Goal: Task Accomplishment & Management: Manage account settings

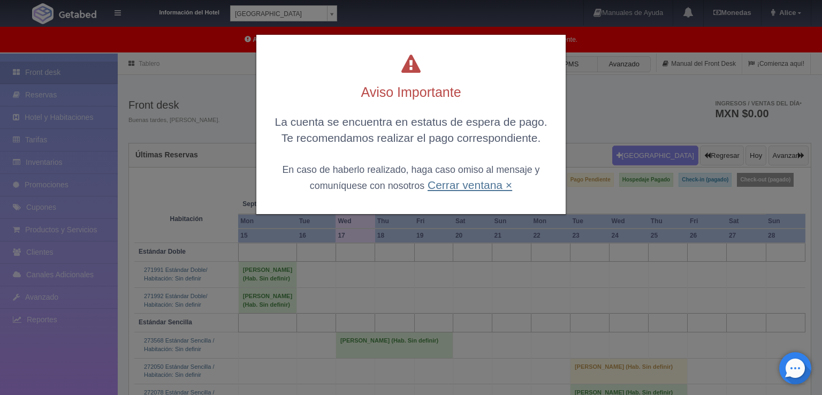
click at [440, 180] on link "Cerrar ventana ×" at bounding box center [470, 185] width 85 height 12
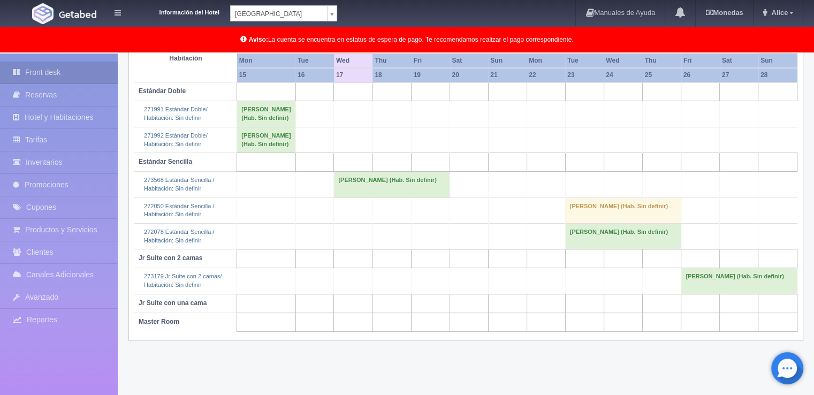
scroll to position [161, 0]
click at [349, 197] on td "[PERSON_NAME] (Hab. Sin definir)" at bounding box center [392, 184] width 116 height 26
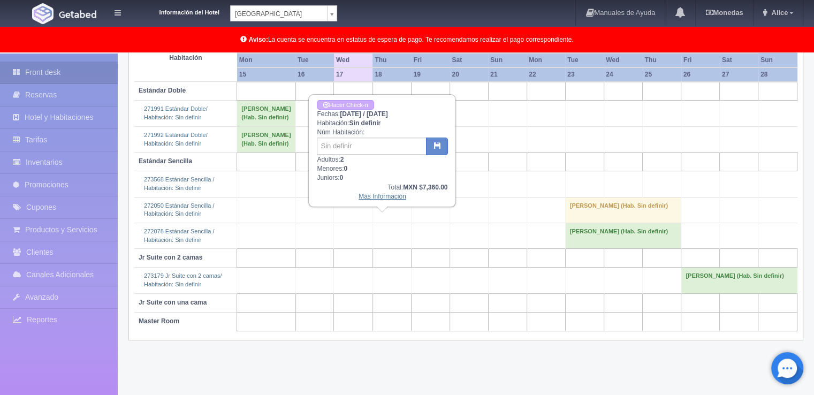
click at [399, 196] on link "Más Información" at bounding box center [383, 196] width 48 height 7
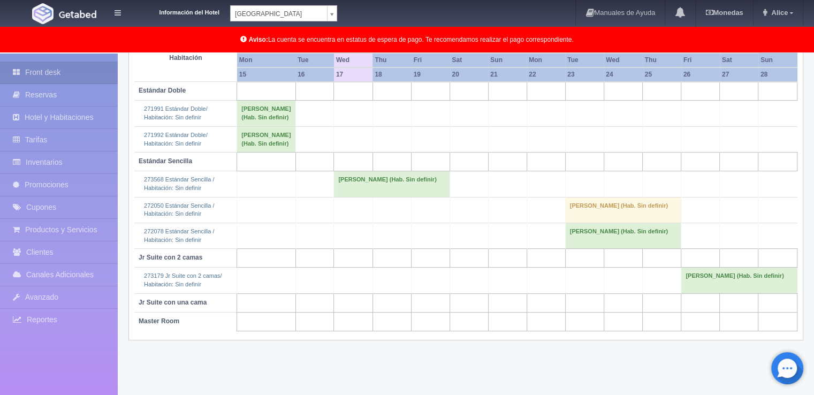
scroll to position [1, 0]
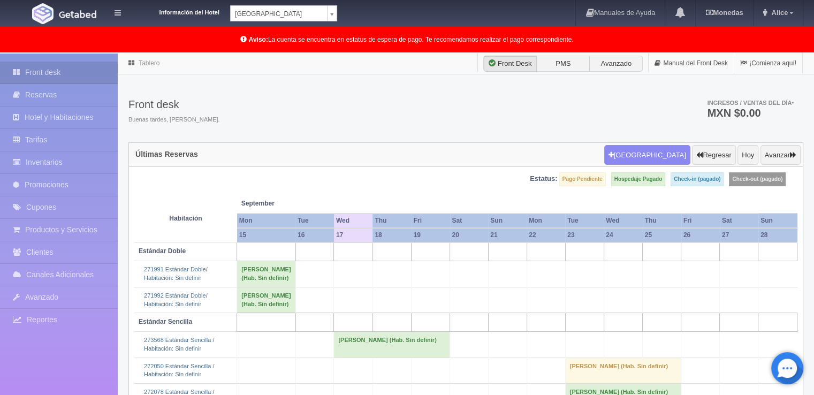
click at [339, 16] on div "Información del Hotel [GEOGRAPHIC_DATA] Campeche [GEOGRAPHIC_DATA] Campeche [GE…" at bounding box center [407, 13] width 814 height 27
click at [331, 53] on body "Información del Hotel [GEOGRAPHIC_DATA] Campeche [GEOGRAPHIC_DATA] Campeche [GE…" at bounding box center [407, 304] width 814 height 503
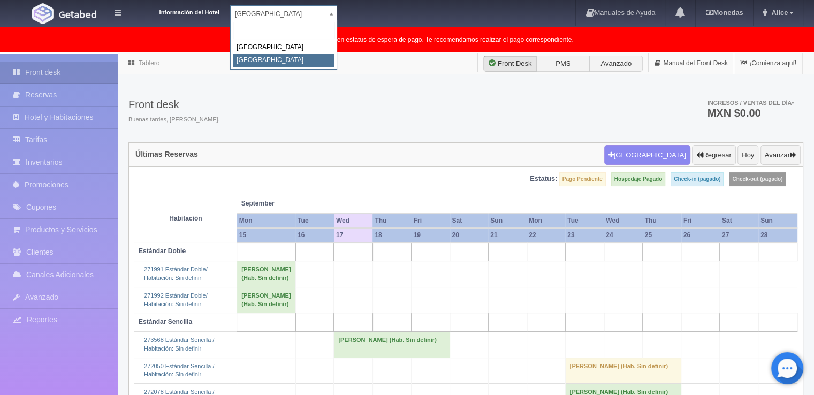
select select "375"
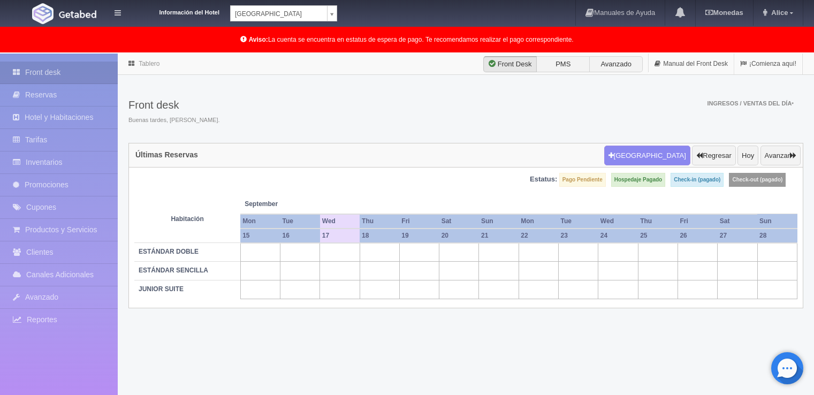
scroll to position [1, 0]
